Goal: Navigation & Orientation: Find specific page/section

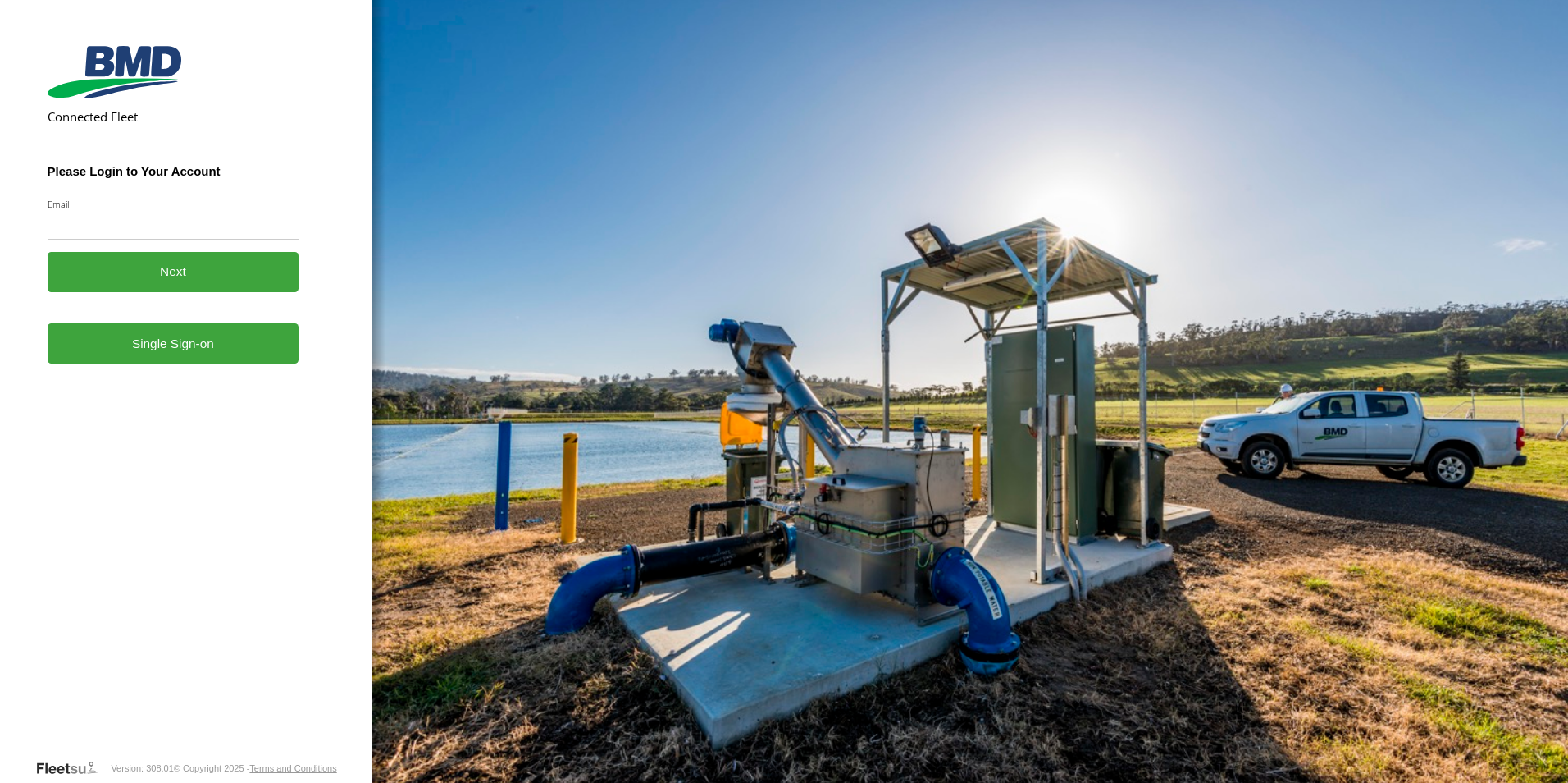
click at [180, 348] on link "Single Sign-on" at bounding box center [173, 343] width 252 height 40
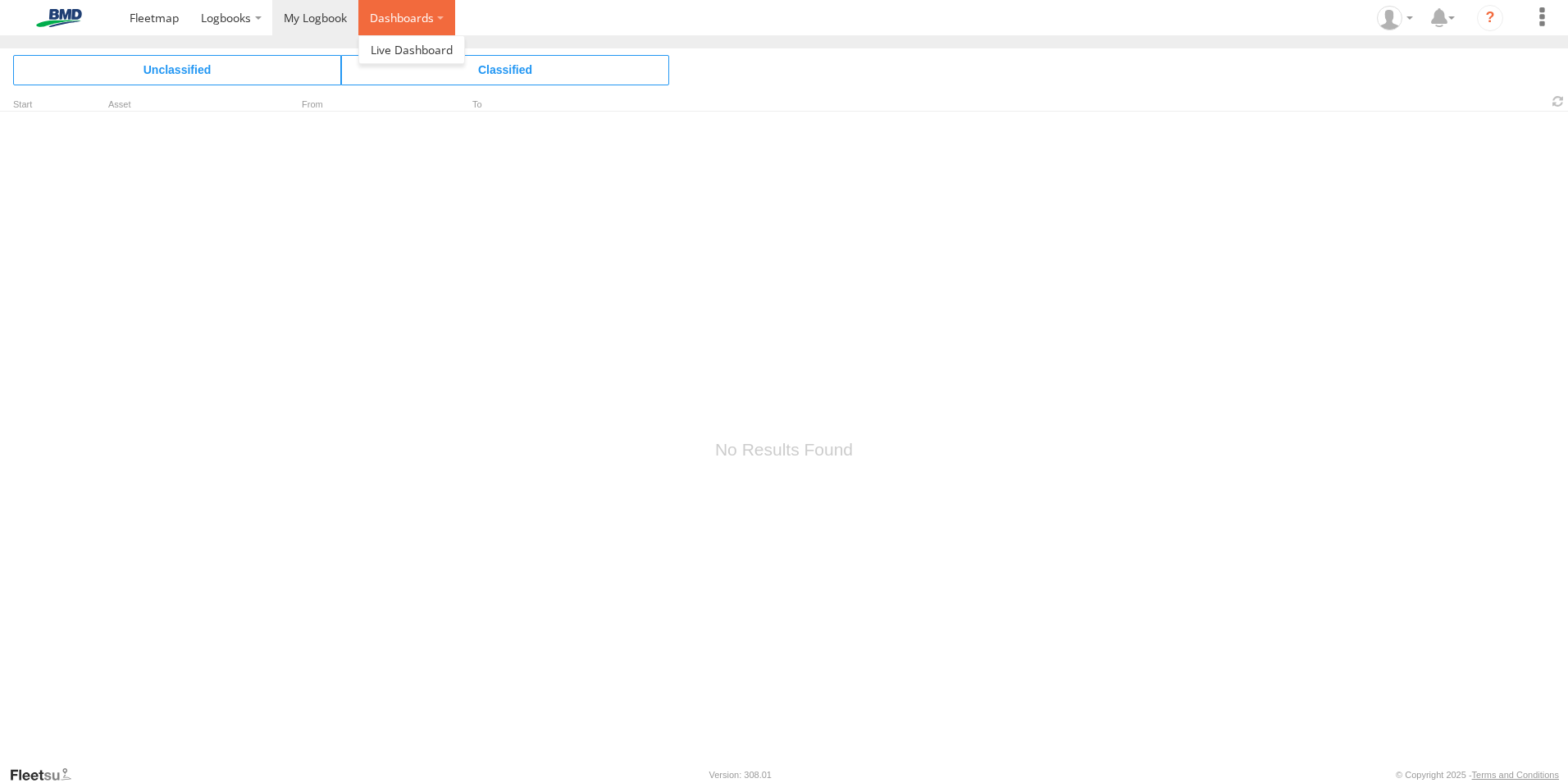
click at [415, 21] on label "Dashboards" at bounding box center [407, 17] width 97 height 35
click at [215, 14] on span at bounding box center [226, 17] width 50 height 15
click at [300, 12] on span at bounding box center [315, 17] width 63 height 15
click at [162, 24] on span at bounding box center [153, 17] width 49 height 15
